Goal: Obtain resource: Download file/media

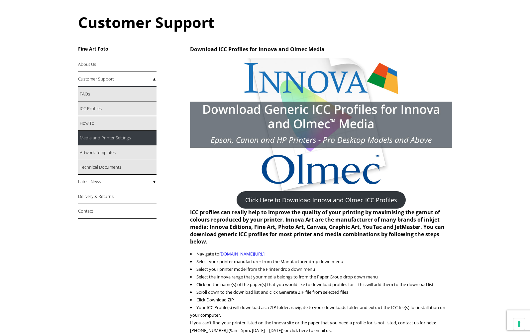
click at [109, 136] on link "Media and Printer Settings" at bounding box center [117, 138] width 78 height 15
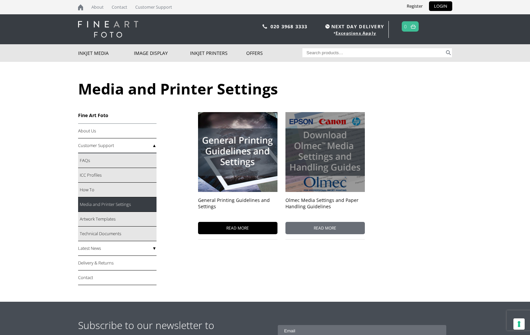
click at [319, 229] on span "READ MORE" at bounding box center [324, 228] width 79 height 12
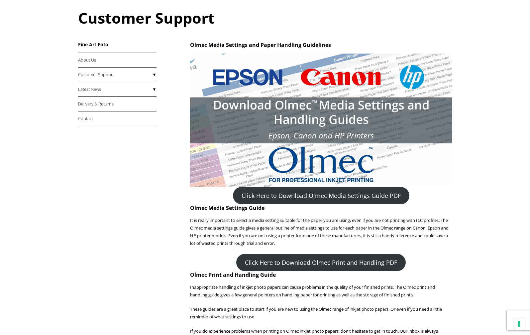
scroll to position [100, 0]
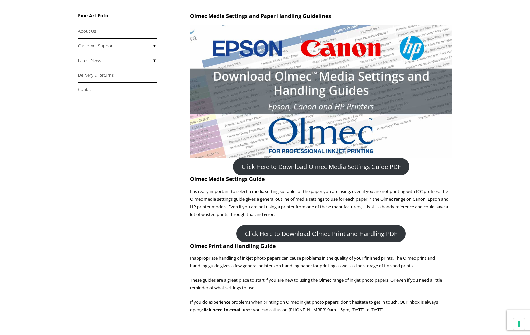
click at [331, 163] on link "Click Here to Download Olmec Media Settings Guide PDF" at bounding box center [321, 166] width 176 height 17
